Goal: Task Accomplishment & Management: Complete application form

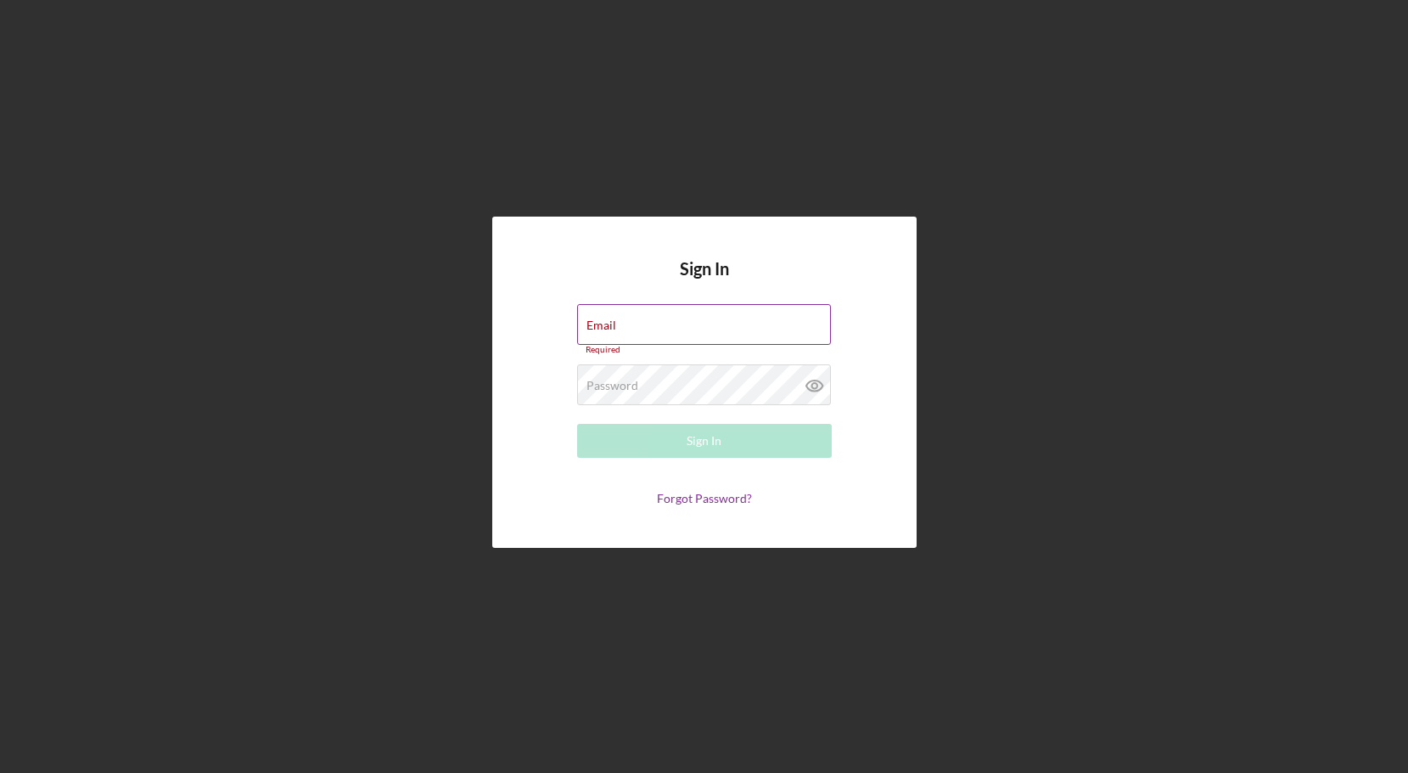
click at [733, 321] on div "Email Required" at bounding box center [704, 329] width 255 height 51
type input "[EMAIL_ADDRESS][DOMAIN_NAME]"
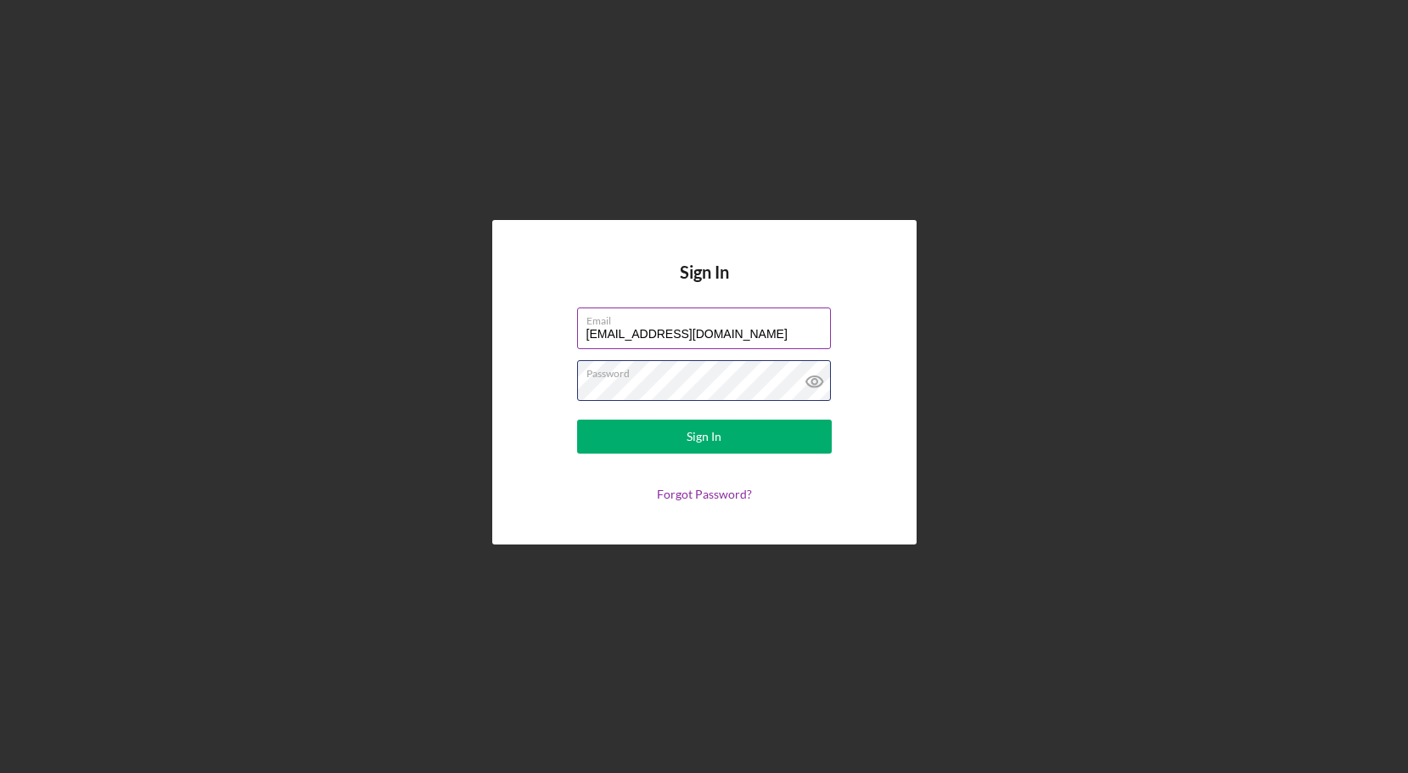
click at [577, 419] on button "Sign In" at bounding box center [704, 436] width 255 height 34
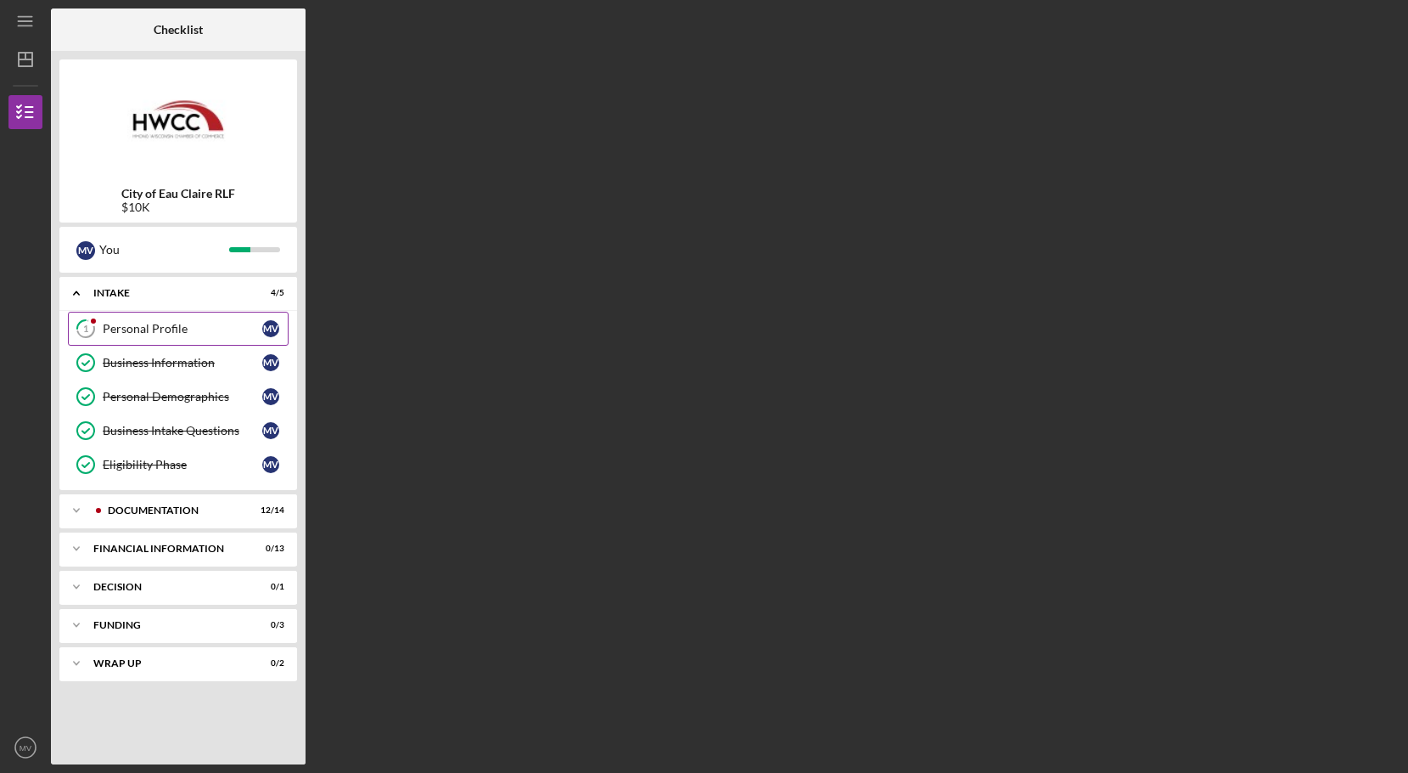
click at [212, 332] on div "Personal Profile" at bounding box center [183, 329] width 160 height 14
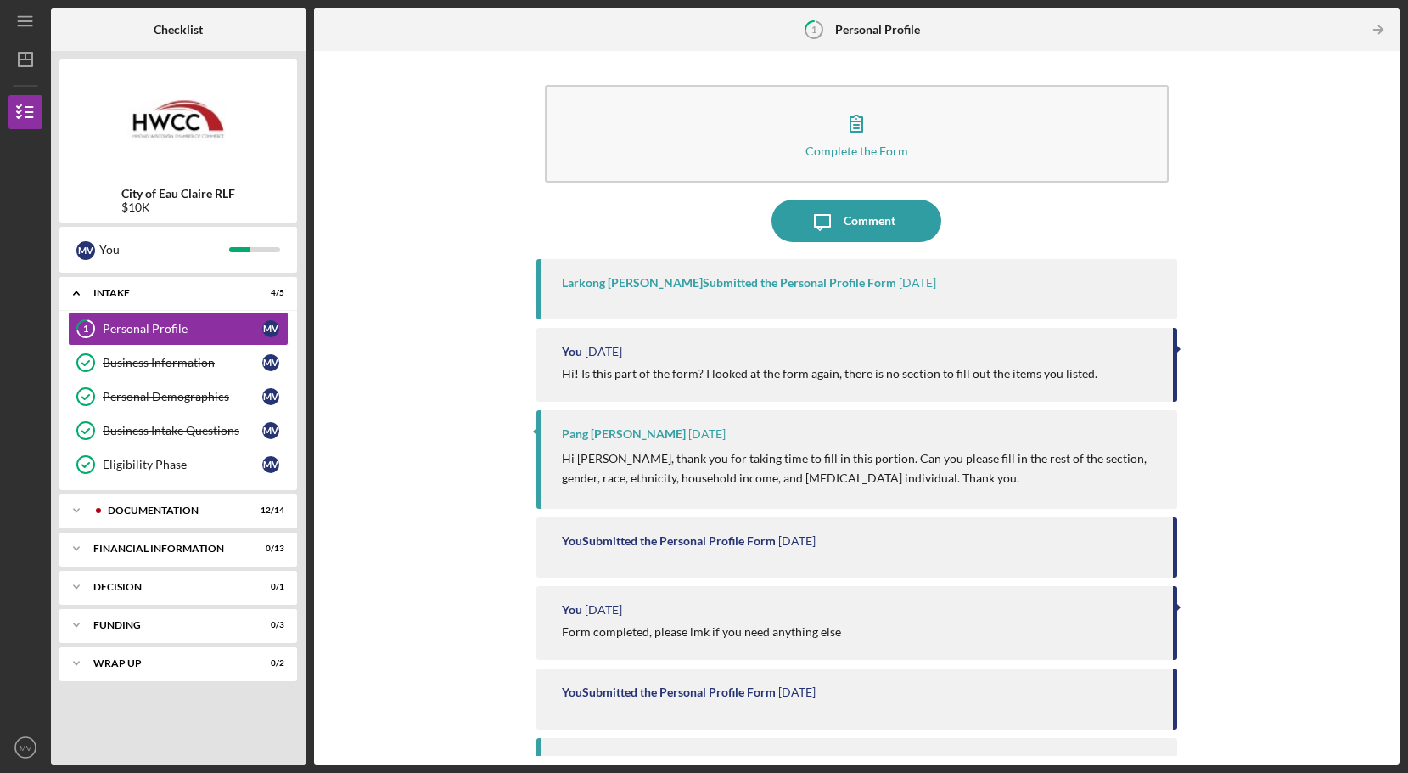
click at [756, 276] on div "Larkong [PERSON_NAME] Submitted the Personal Profile Form" at bounding box center [729, 283] width 334 height 14
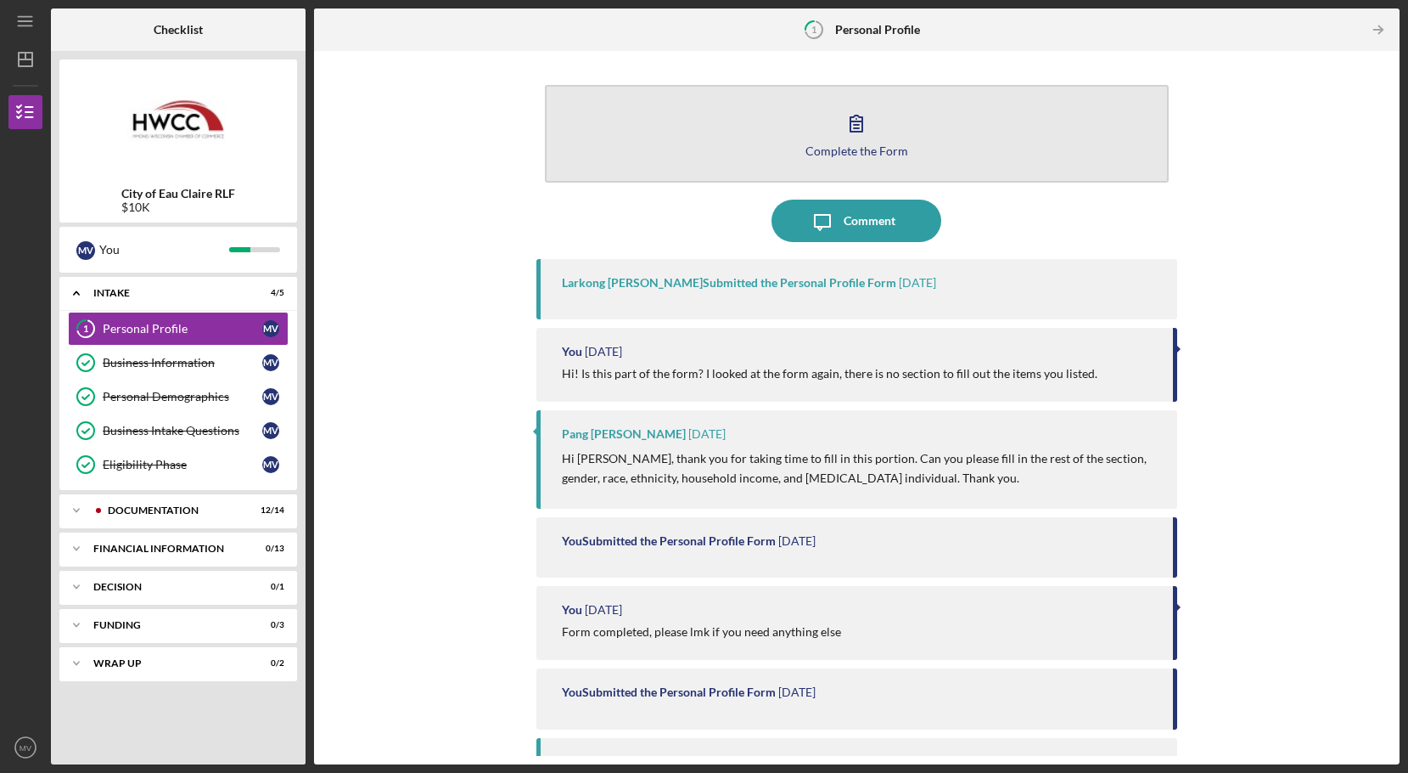
click at [847, 159] on button "Complete the Form Form" at bounding box center [857, 134] width 624 height 98
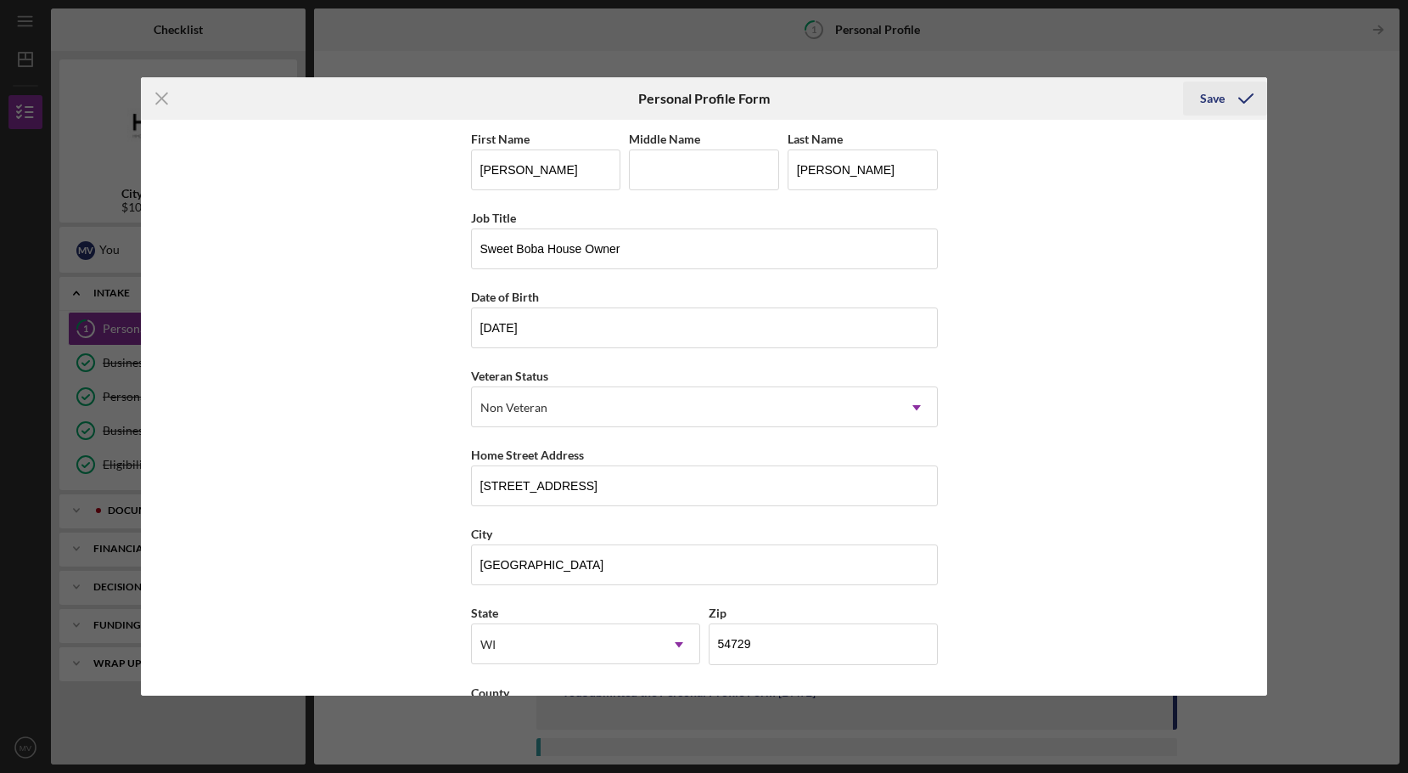
click at [1225, 98] on icon "submit" at bounding box center [1246, 98] width 42 height 42
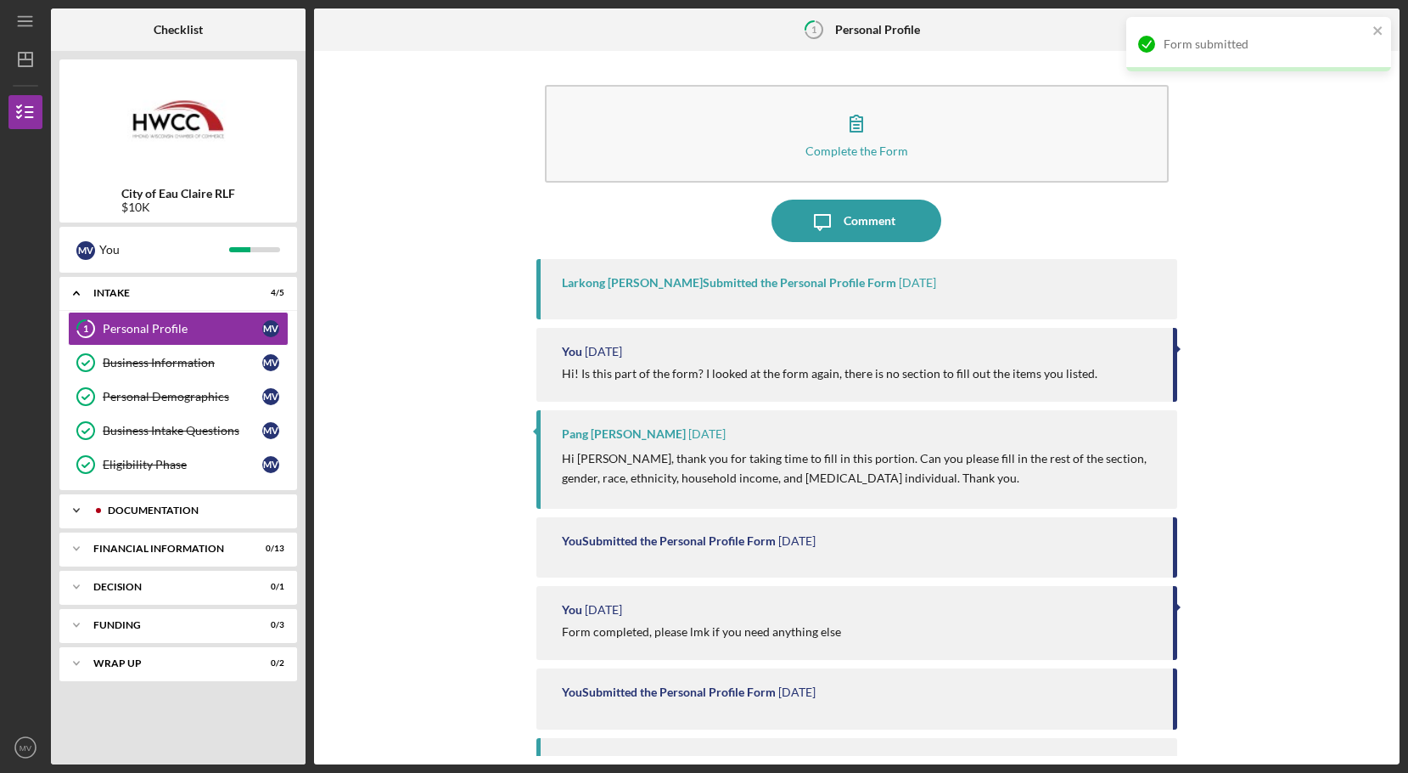
click at [219, 510] on div "Documentation" at bounding box center [192, 510] width 168 height 10
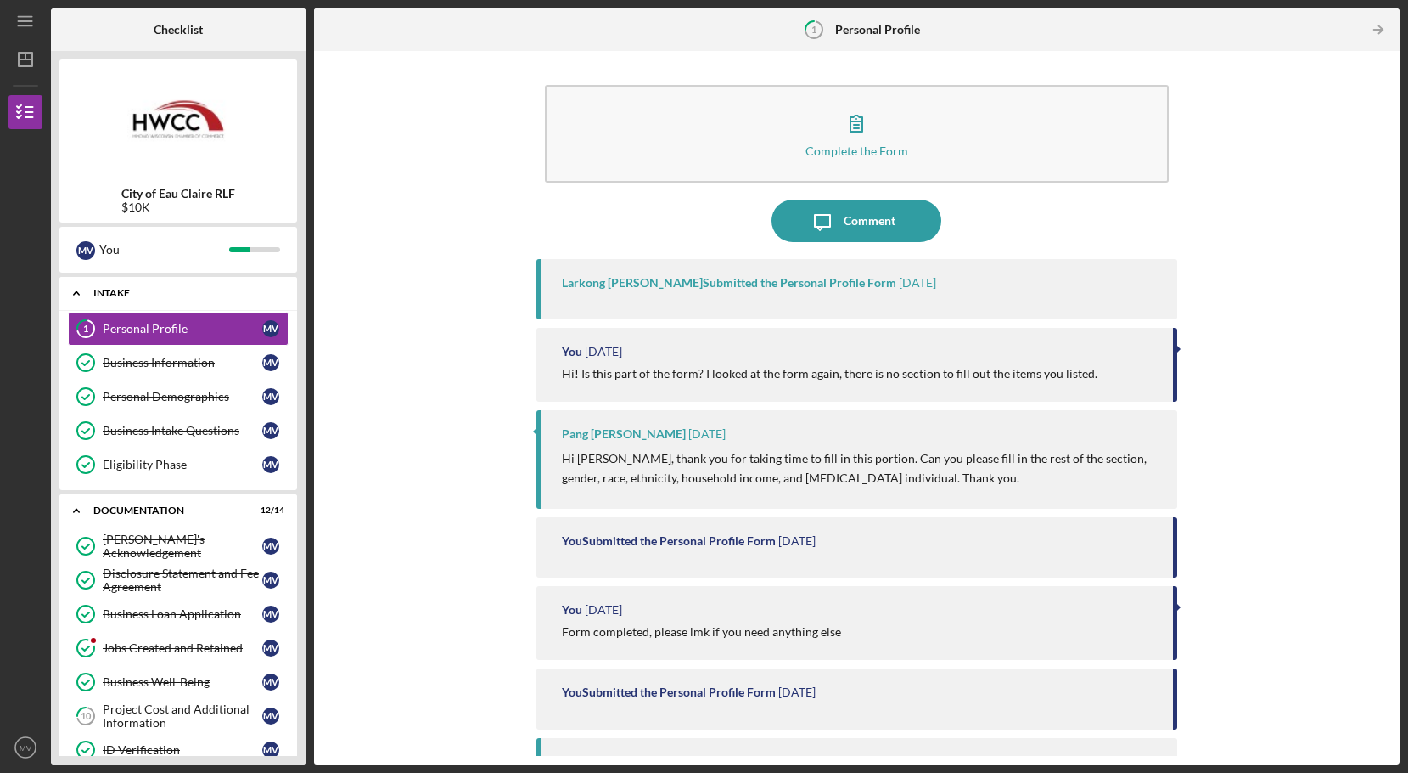
click at [140, 287] on div "Icon/Expander Intake 4 / 5" at bounding box center [178, 293] width 238 height 35
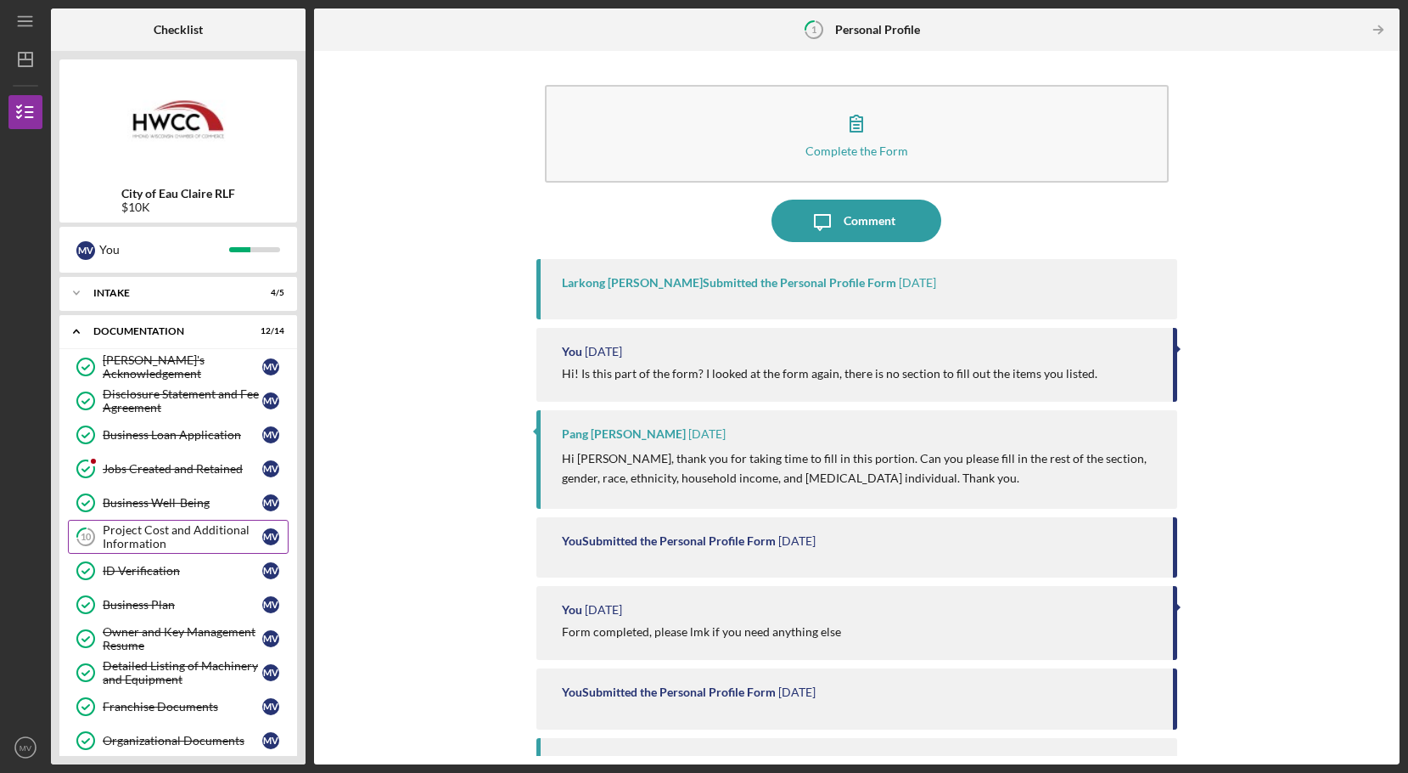
click at [210, 542] on div "Project Cost and Additional Information" at bounding box center [183, 536] width 160 height 27
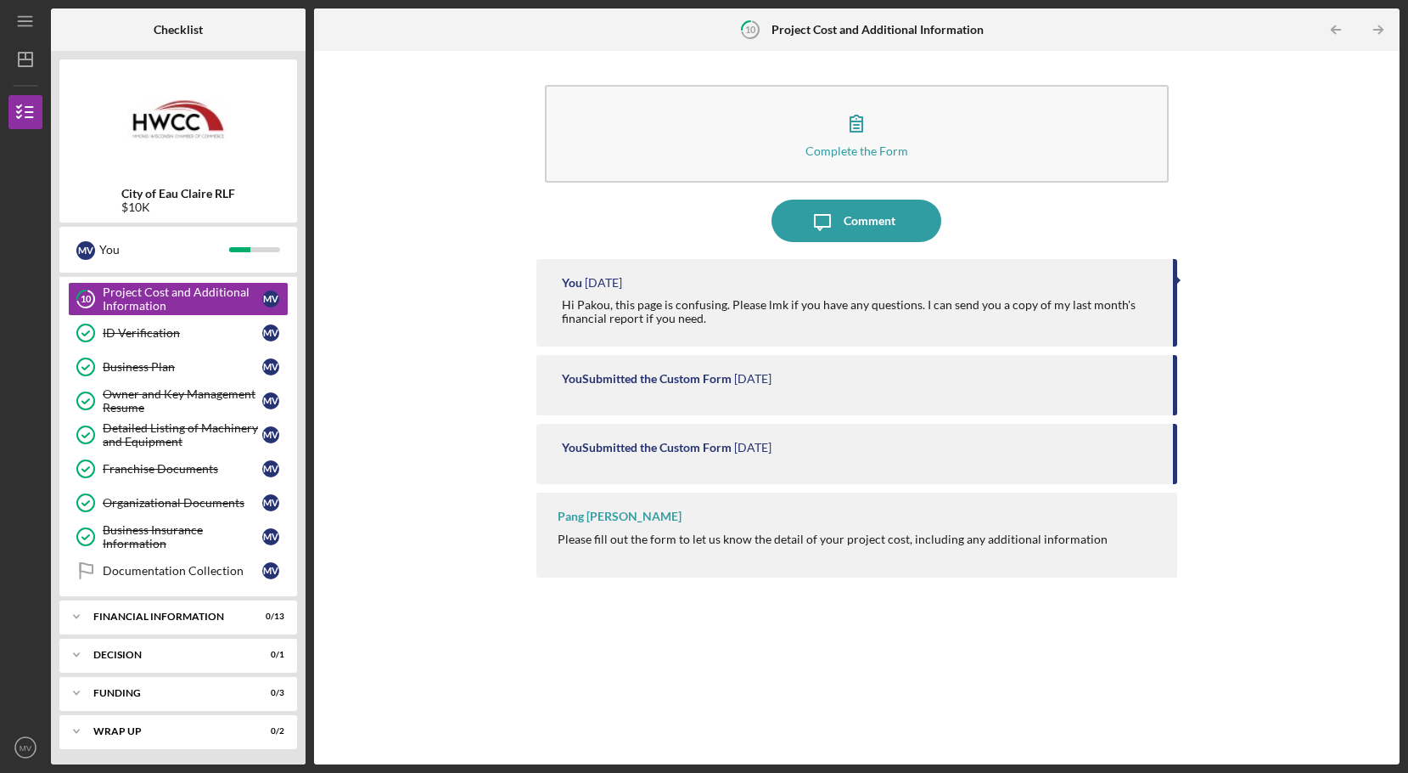
scroll to position [239, 0]
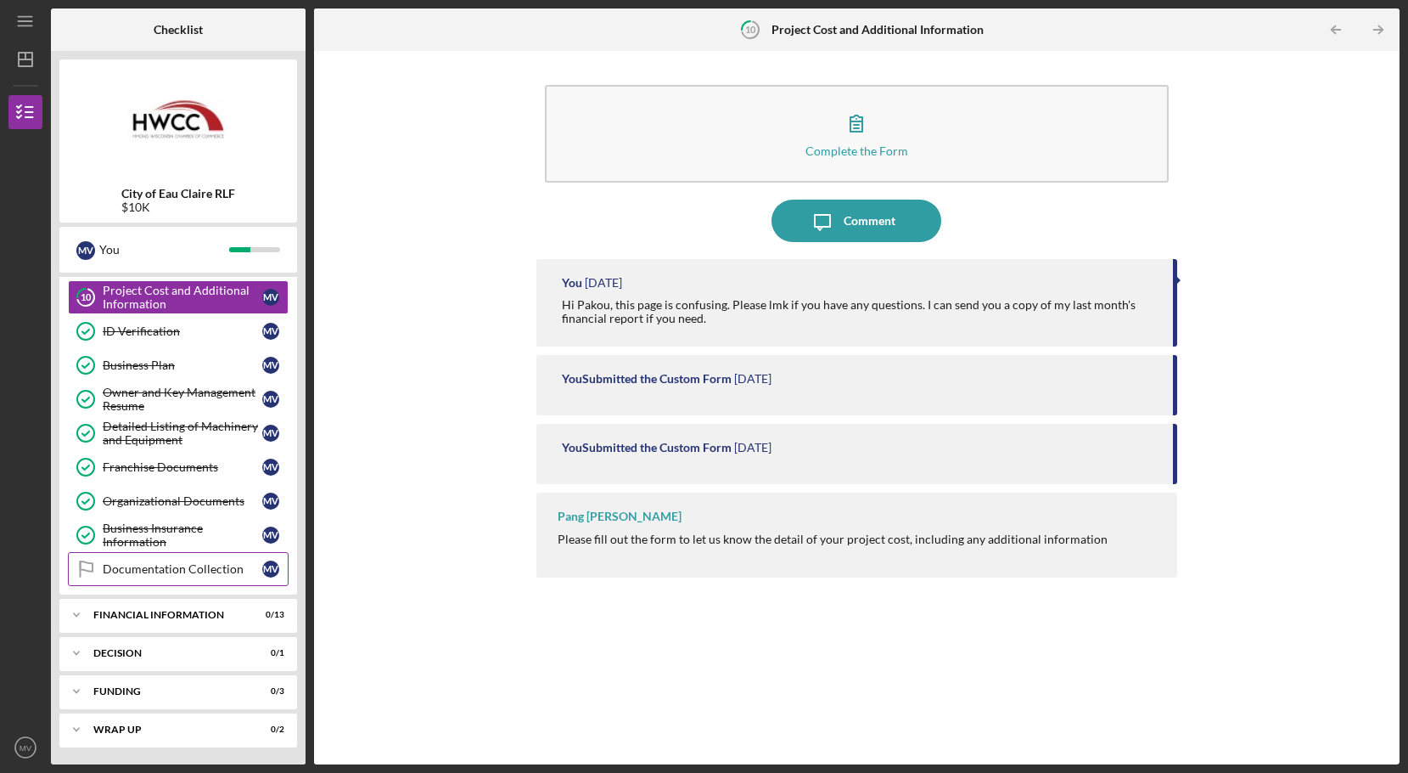
click at [160, 576] on div "Documentation Collection" at bounding box center [183, 569] width 160 height 14
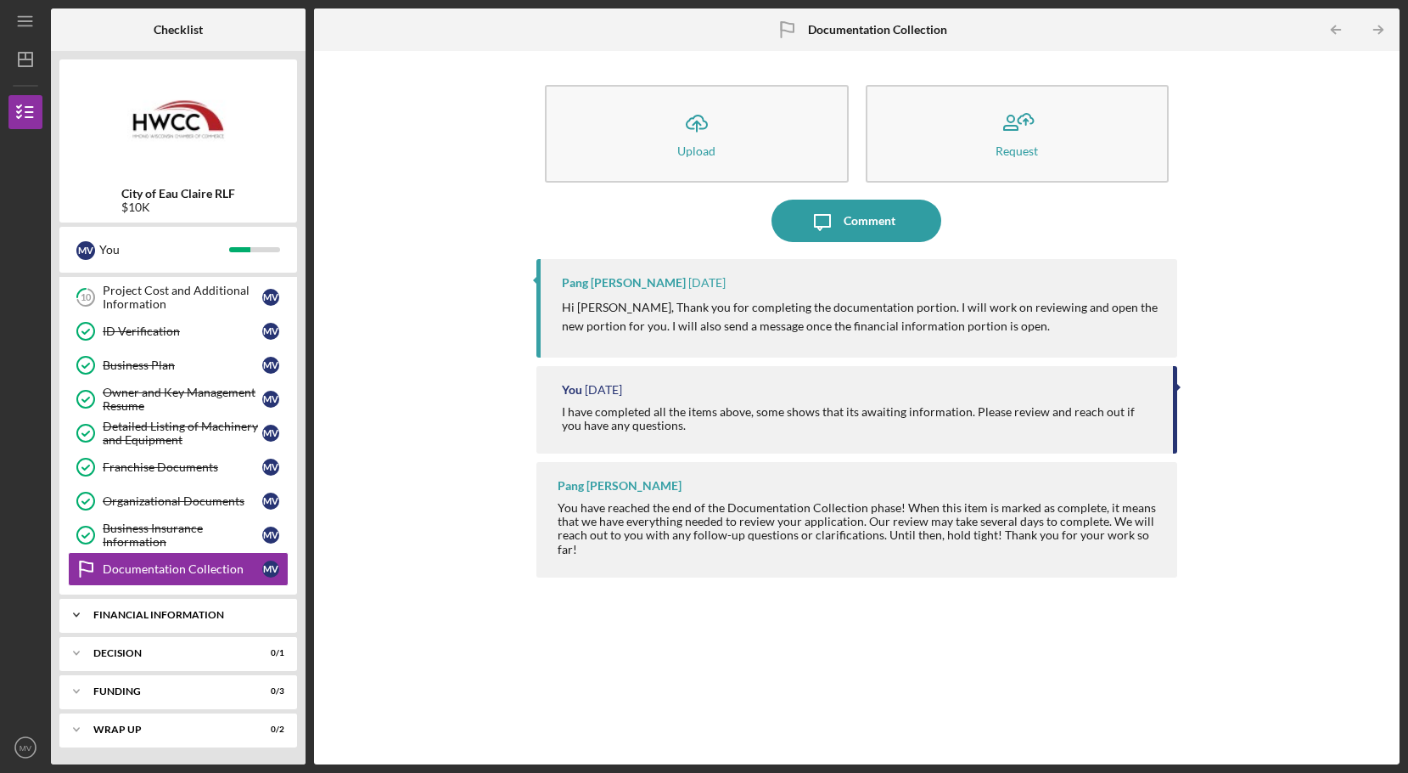
click at [152, 627] on div "Icon/Expander Financial Information 0 / 13" at bounding box center [178, 615] width 238 height 34
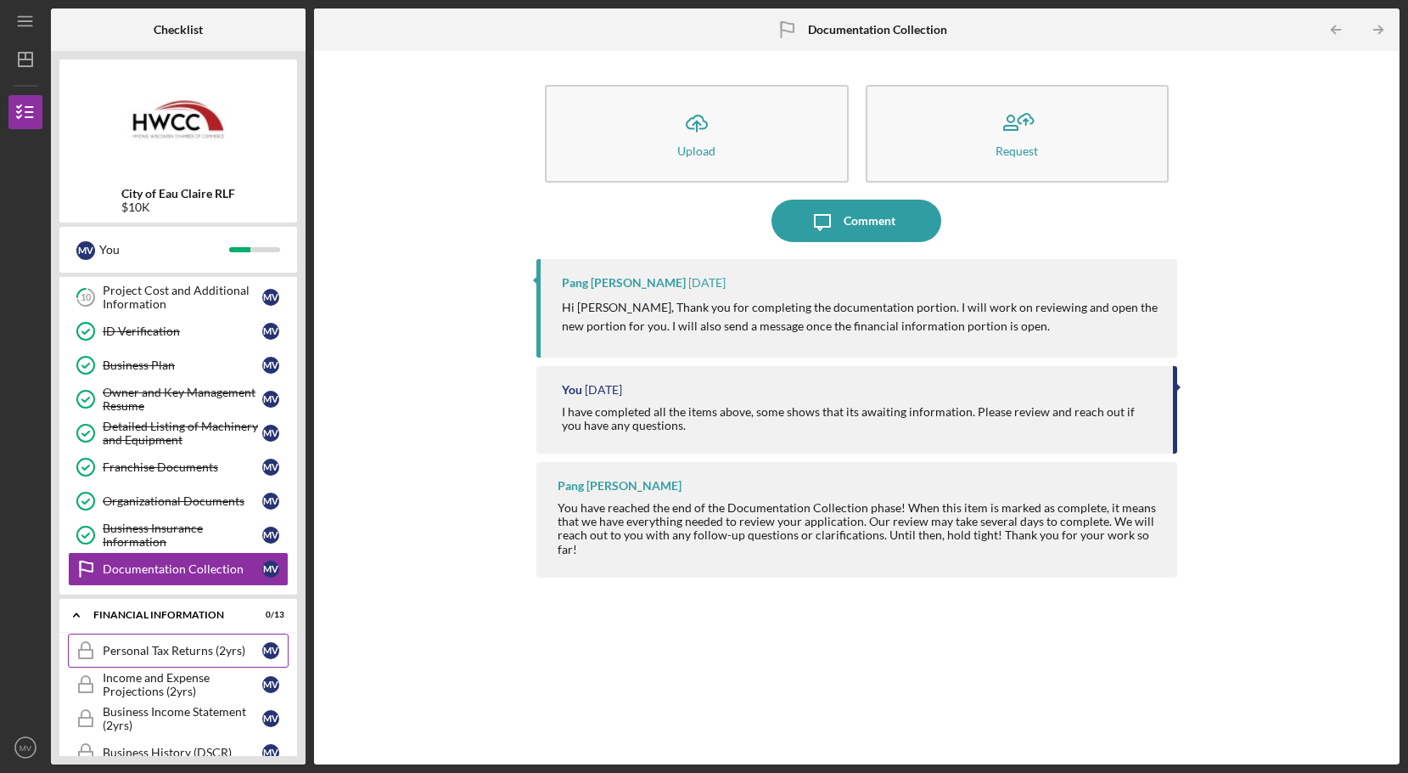
click at [152, 659] on link "Personal Tax Returns (2yrs) Personal Tax Returns (2yrs) M V" at bounding box center [178, 650] width 221 height 34
